Goal: Information Seeking & Learning: Learn about a topic

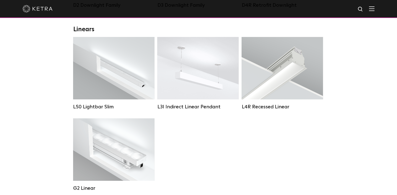
scroll to position [176, 0]
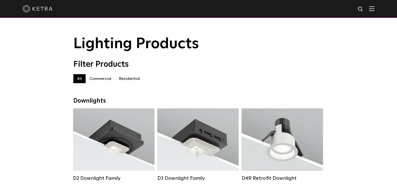
scroll to position [0, 0]
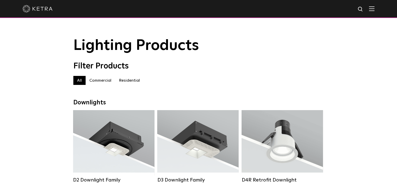
click at [378, 8] on div at bounding box center [198, 9] width 397 height 18
click at [374, 8] on img at bounding box center [372, 8] width 6 height 5
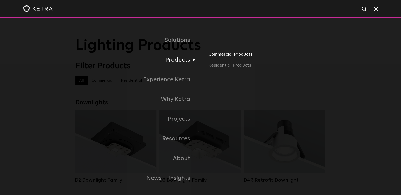
click at [225, 55] on link "Commercial Products" at bounding box center [266, 56] width 117 height 11
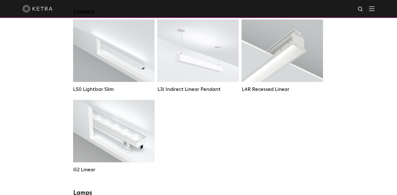
scroll to position [199, 0]
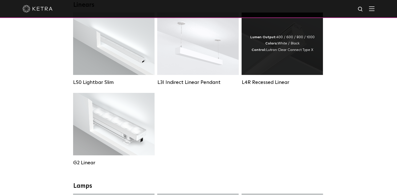
click at [290, 68] on div "Lumen Output: 400 / 600 / 800 / 1000 Colors: White / Black Control: Lutron Clea…" at bounding box center [282, 44] width 81 height 63
